Goal: Find specific page/section: Find specific page/section

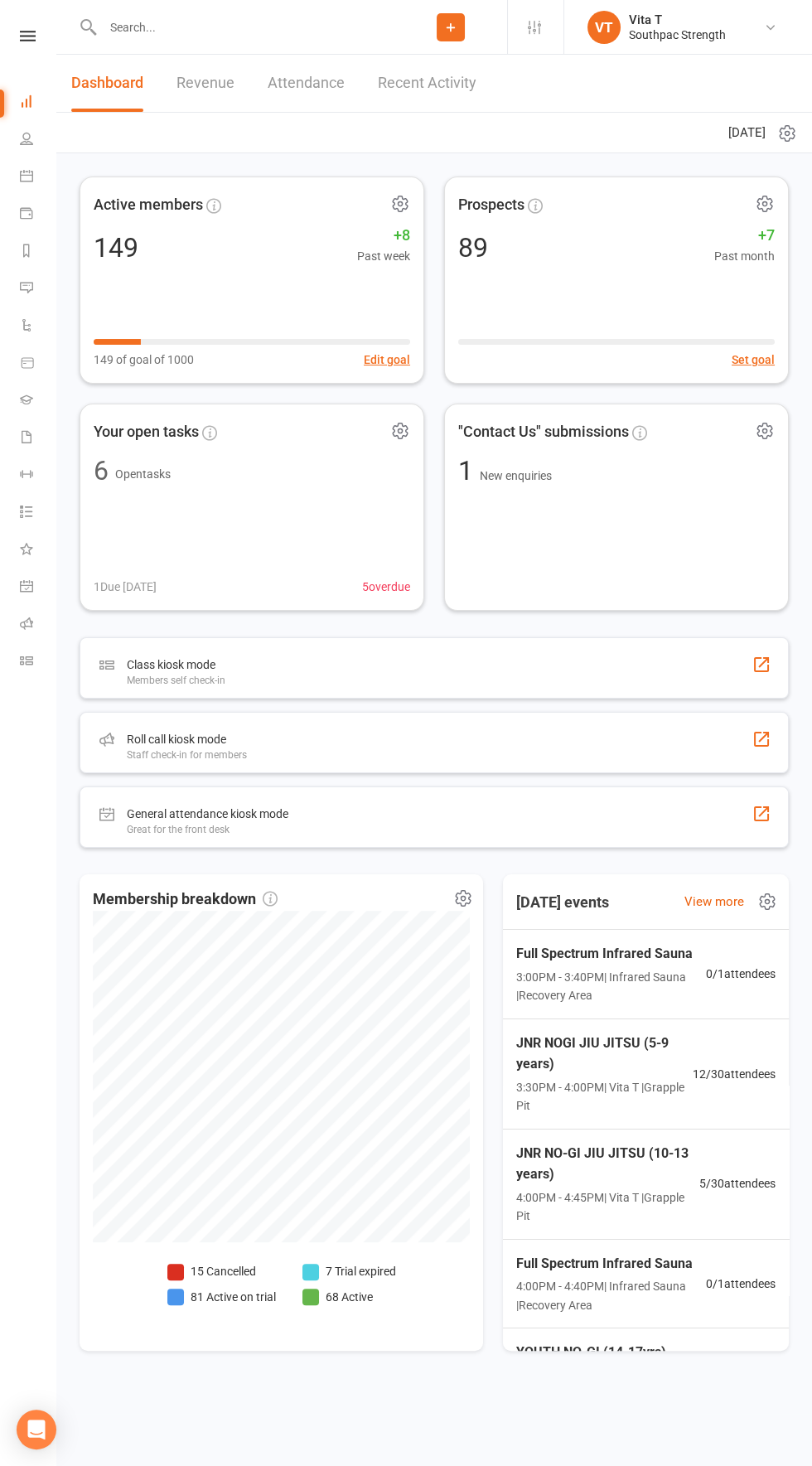
click at [318, 41] on div at bounding box center [237, 27] width 315 height 54
click at [170, 23] on input "text" at bounding box center [246, 27] width 297 height 23
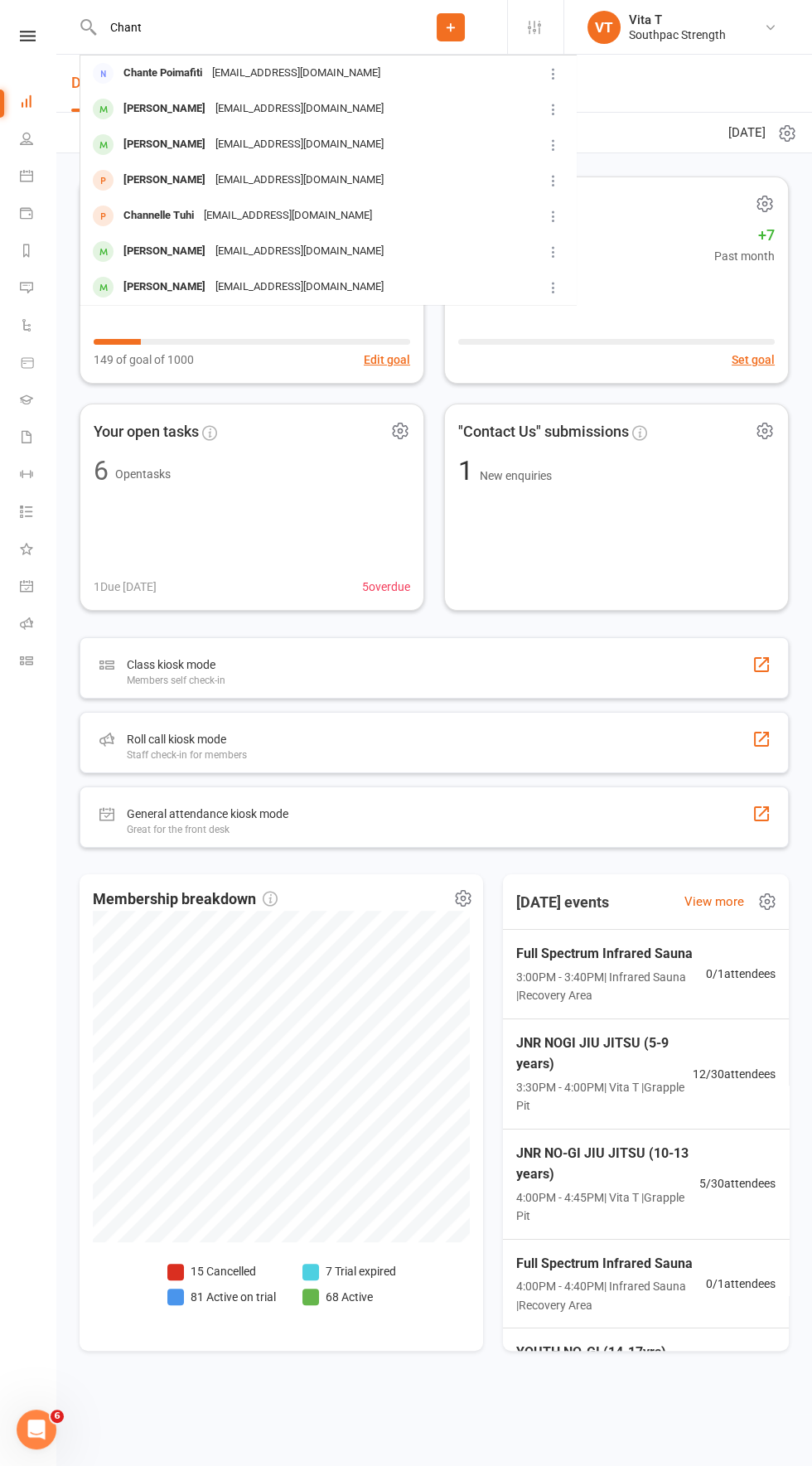
type input "Chant"
click at [286, 69] on div "[EMAIL_ADDRESS][DOMAIN_NAME]" at bounding box center [296, 73] width 178 height 24
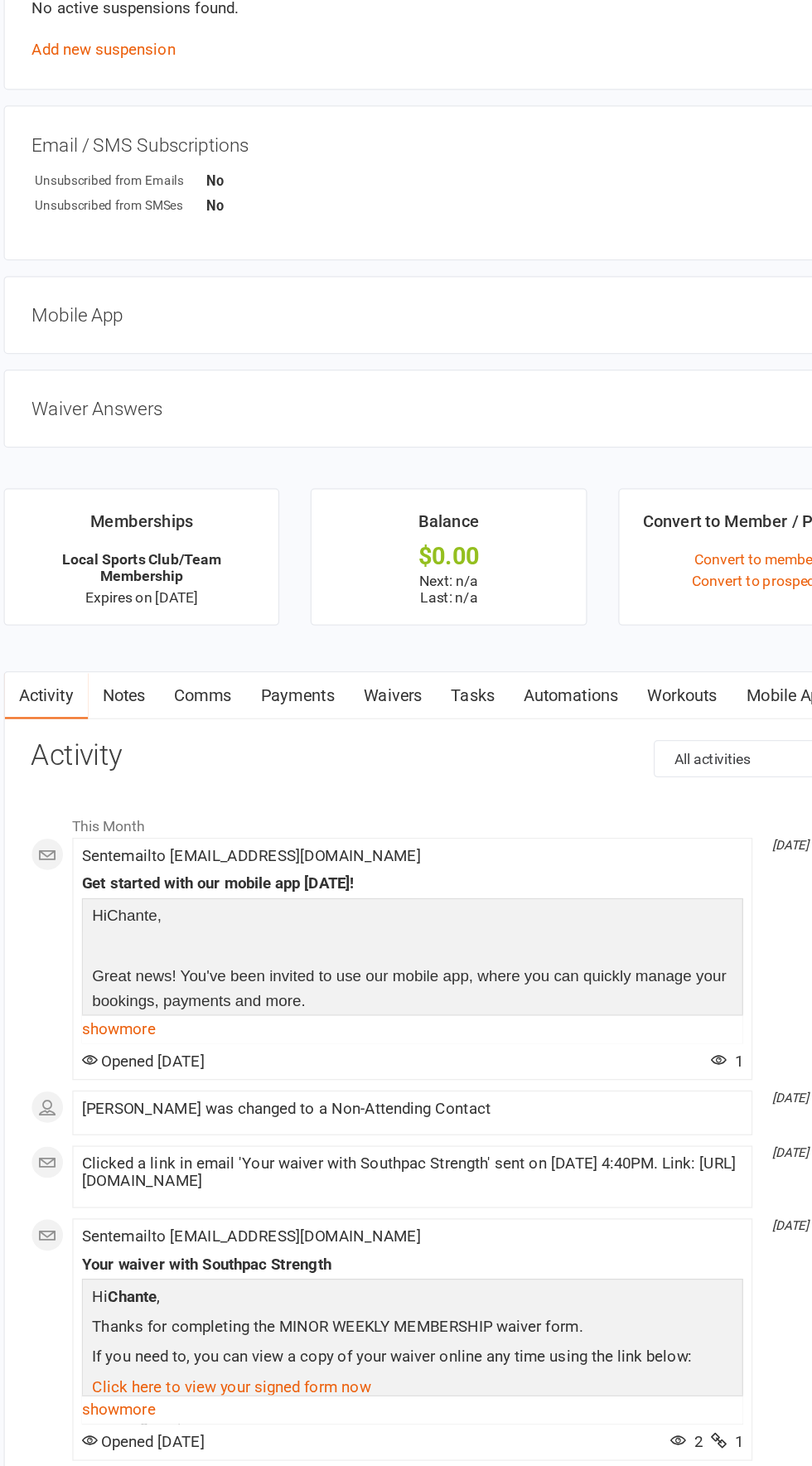
scroll to position [892, 0]
